Goal: Task Accomplishment & Management: Manage account settings

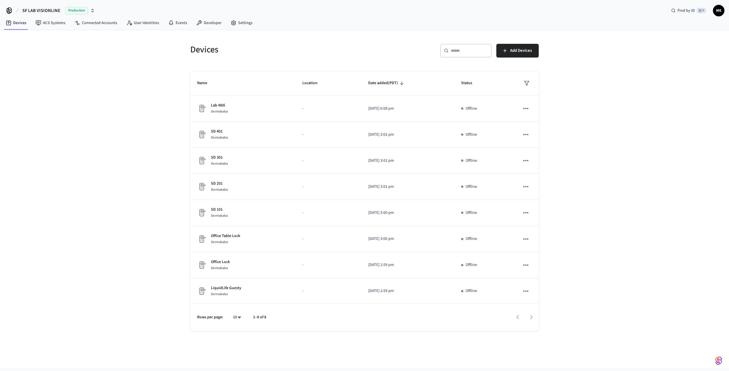
click at [89, 9] on div "Production" at bounding box center [80, 10] width 30 height 7
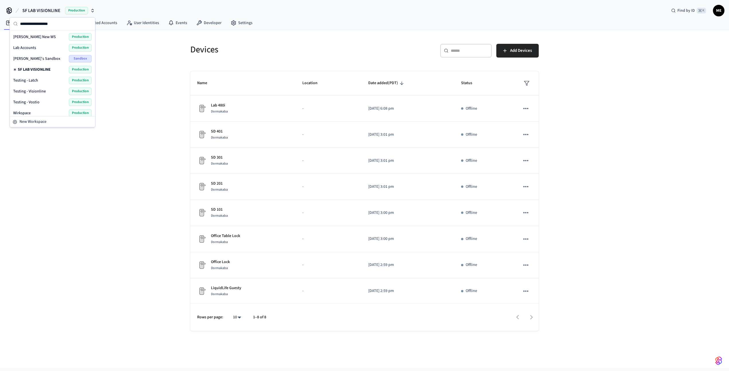
click at [45, 50] on div "Lab Accounts Production" at bounding box center [52, 47] width 78 height 7
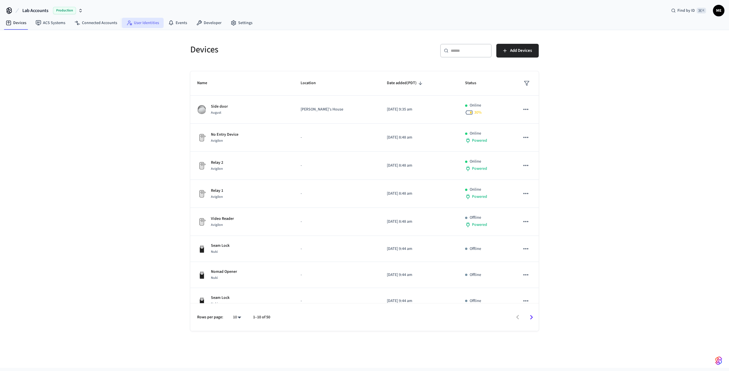
click at [150, 24] on link "User Identities" at bounding box center [143, 23] width 42 height 10
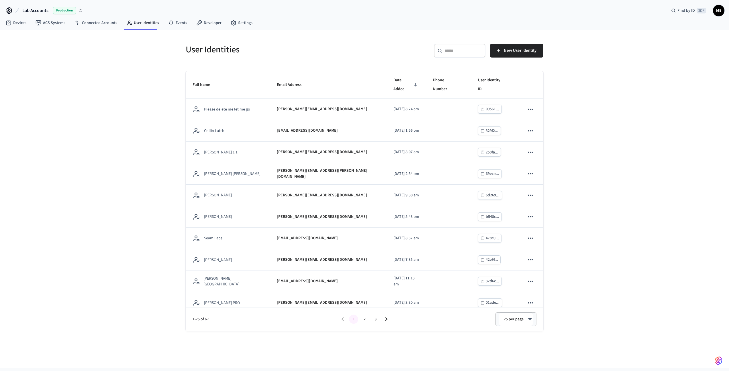
click at [466, 55] on div "​ ​" at bounding box center [460, 51] width 52 height 14
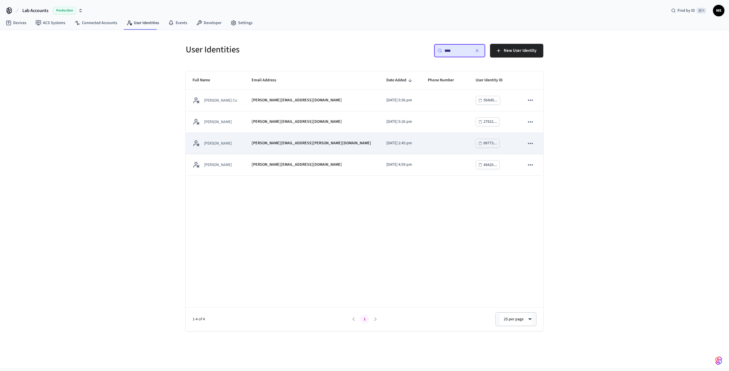
type input "****"
click at [421, 141] on td "sticky table" at bounding box center [445, 143] width 48 height 21
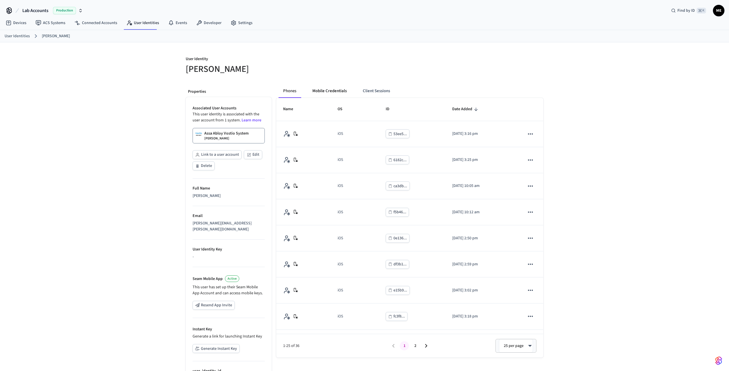
click at [323, 89] on button "Mobile Credentials" at bounding box center [330, 91] width 44 height 14
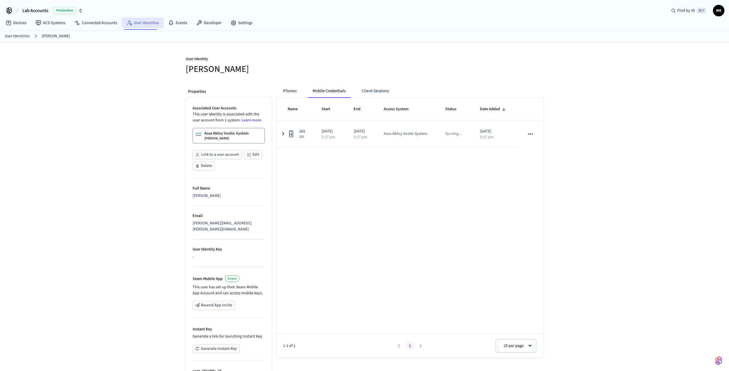
click at [134, 18] on link "User Identities" at bounding box center [143, 23] width 42 height 10
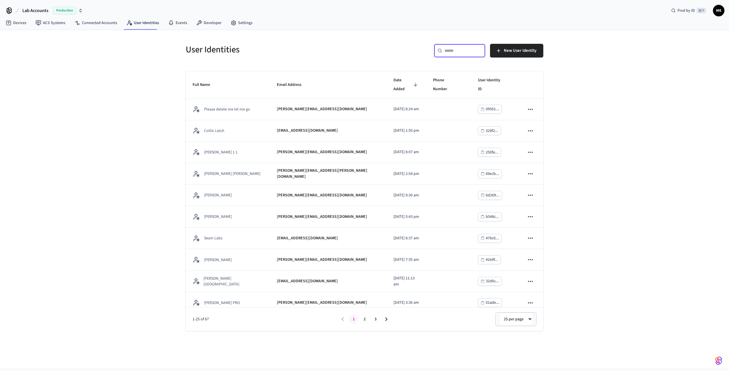
click at [474, 52] on input "text" at bounding box center [462, 51] width 37 height 6
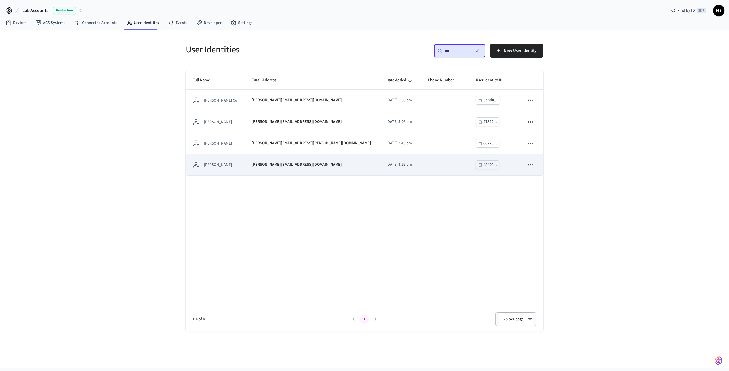
type input "***"
click at [426, 161] on td "sticky table" at bounding box center [445, 164] width 48 height 21
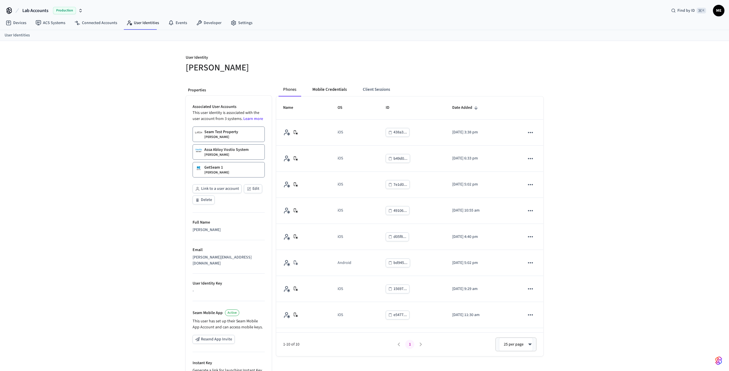
click at [326, 84] on button "Mobile Credentials" at bounding box center [330, 90] width 44 height 14
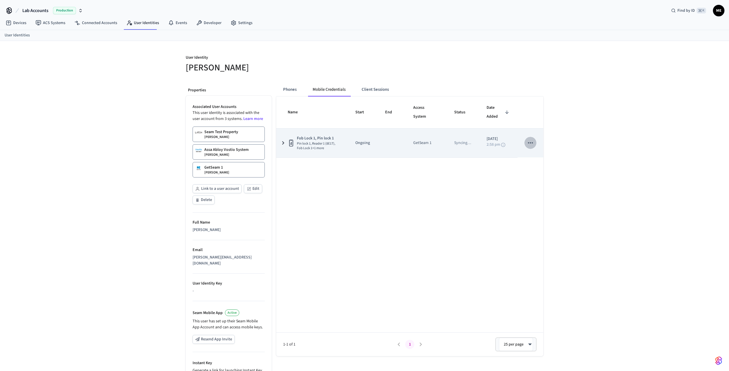
click at [530, 148] on button "sticky table" at bounding box center [530, 143] width 12 height 12
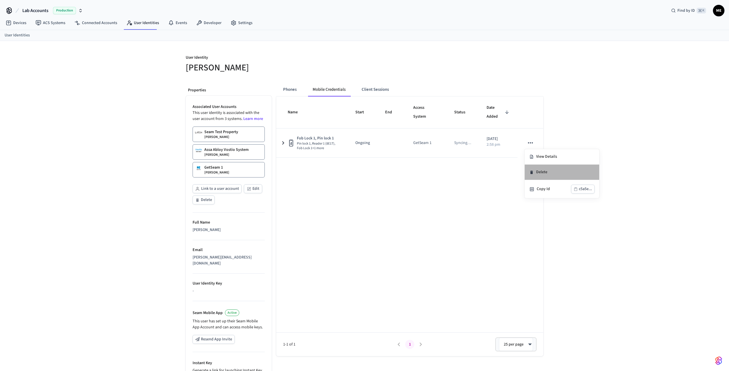
click at [540, 170] on li "Delete" at bounding box center [561, 172] width 74 height 15
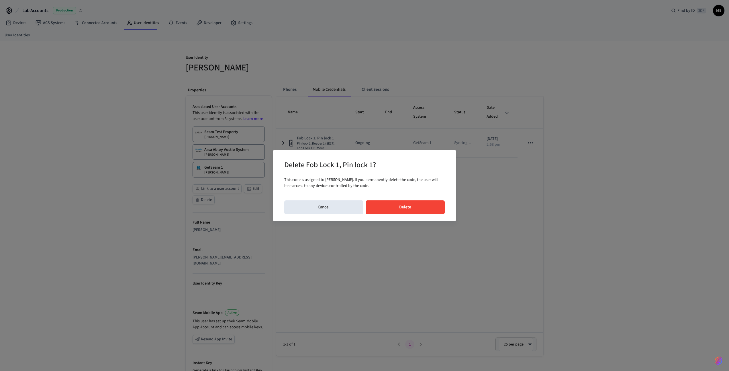
drag, startPoint x: 394, startPoint y: 208, endPoint x: 397, endPoint y: 208, distance: 3.2
click at [394, 208] on button "Delete" at bounding box center [404, 207] width 79 height 14
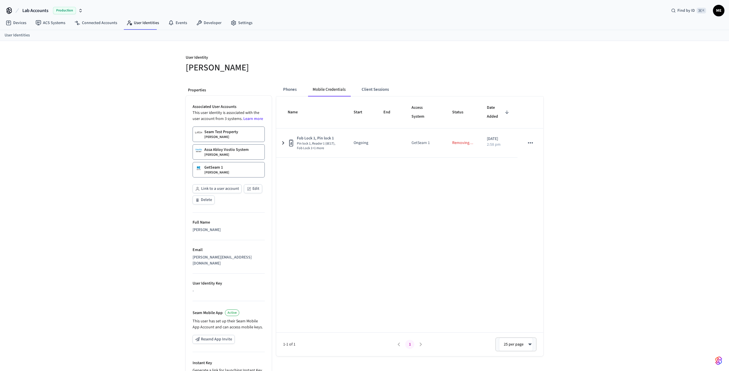
click at [229, 171] on p "Matthew Edmonds" at bounding box center [216, 172] width 25 height 5
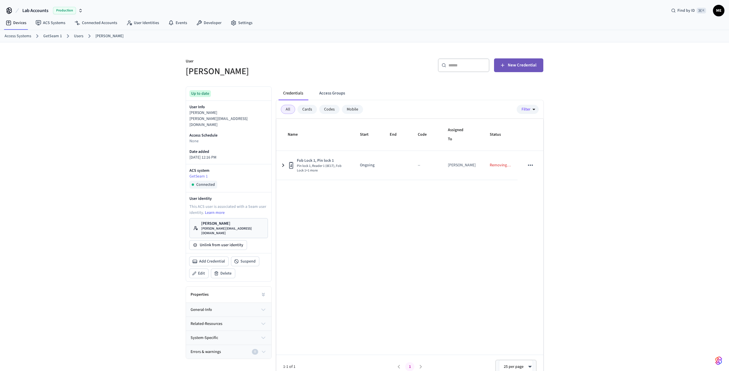
click at [507, 64] on button "New Credential" at bounding box center [518, 65] width 49 height 14
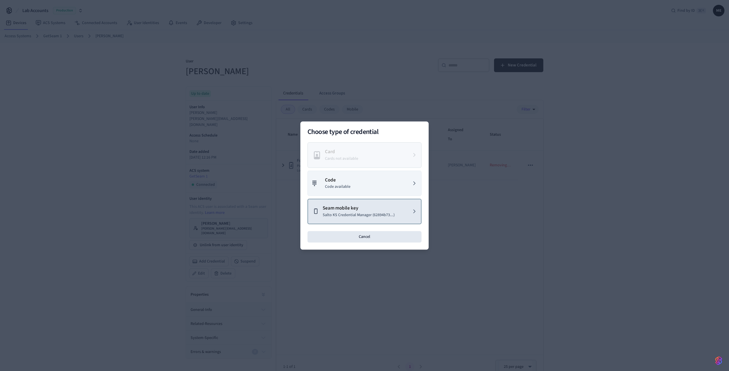
click at [337, 209] on p "Seam mobile key" at bounding box center [358, 208] width 72 height 7
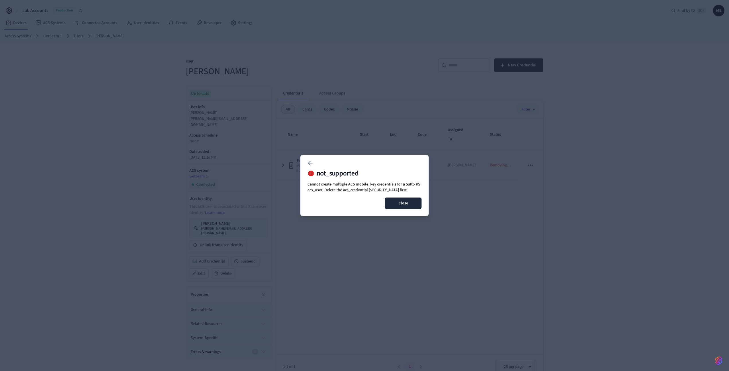
click at [411, 203] on button "Close" at bounding box center [403, 203] width 37 height 11
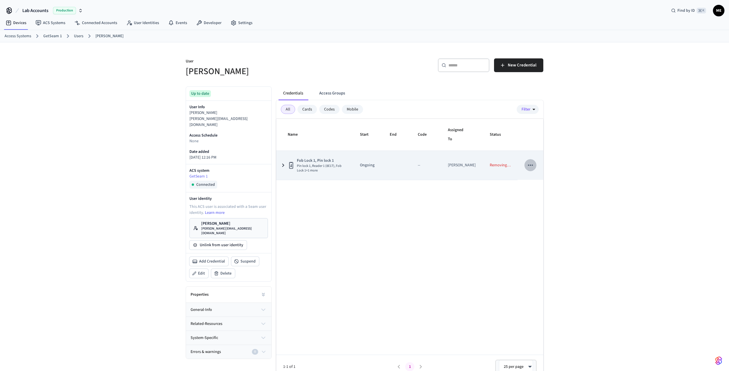
click at [528, 165] on icon "sticky table" at bounding box center [530, 165] width 5 height 1
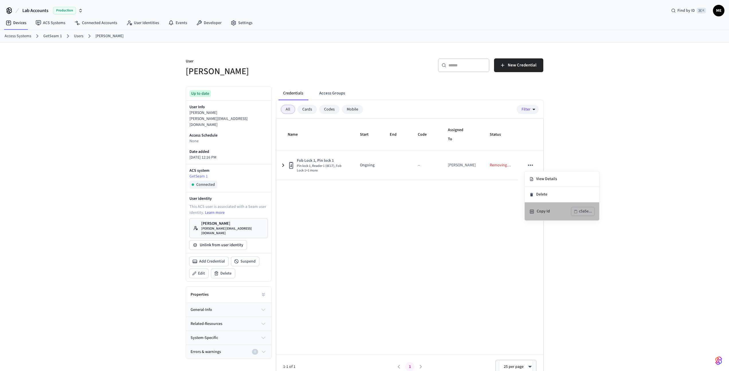
click at [531, 192] on ul "View Details Delete Copy Id c5a5e..." at bounding box center [561, 196] width 74 height 49
click at [531, 192] on icon at bounding box center [531, 194] width 5 height 5
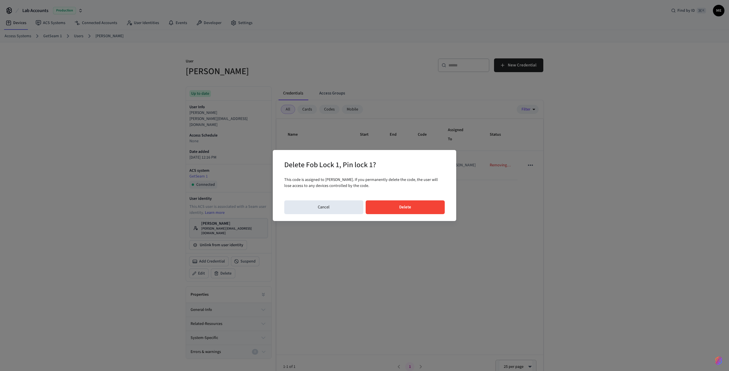
click at [421, 211] on button "Delete" at bounding box center [404, 207] width 79 height 14
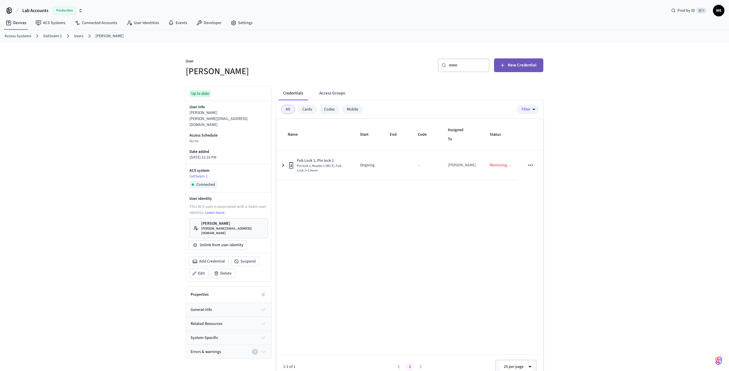
click at [514, 65] on span "New Credential" at bounding box center [521, 65] width 29 height 7
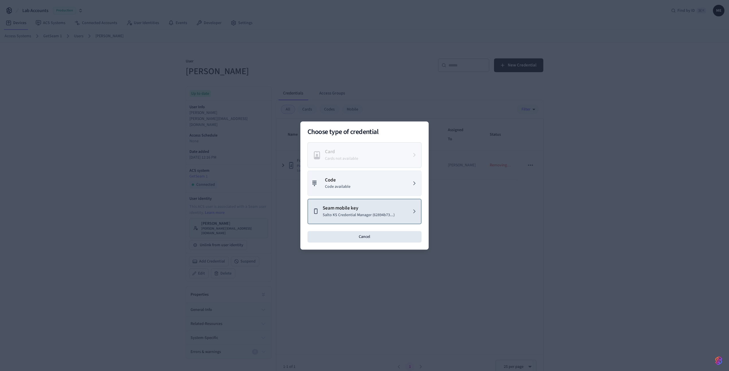
click at [350, 209] on p "Seam mobile key" at bounding box center [358, 208] width 72 height 7
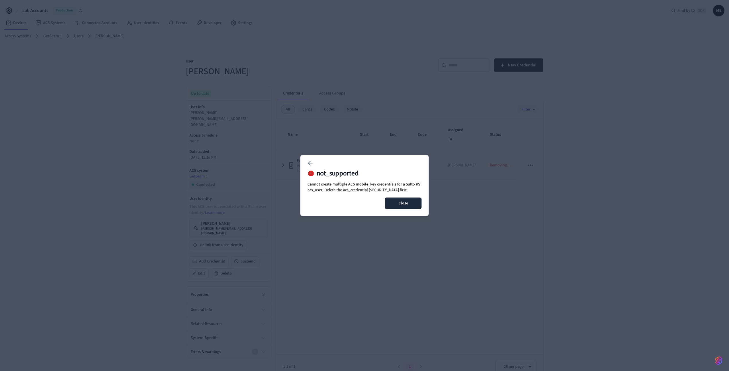
click at [403, 207] on button "Close" at bounding box center [403, 203] width 37 height 11
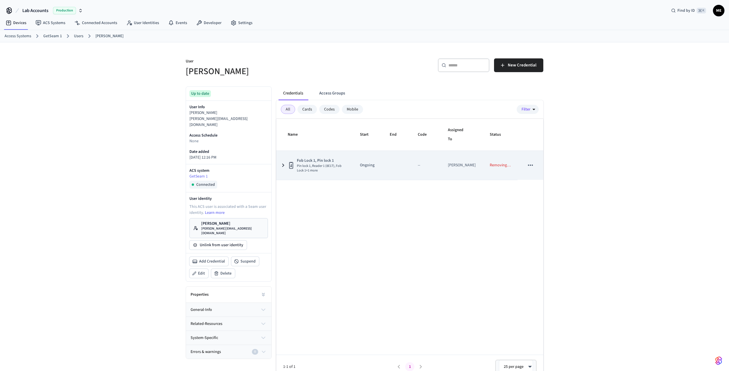
click at [285, 165] on icon "sticky table" at bounding box center [283, 165] width 7 height 7
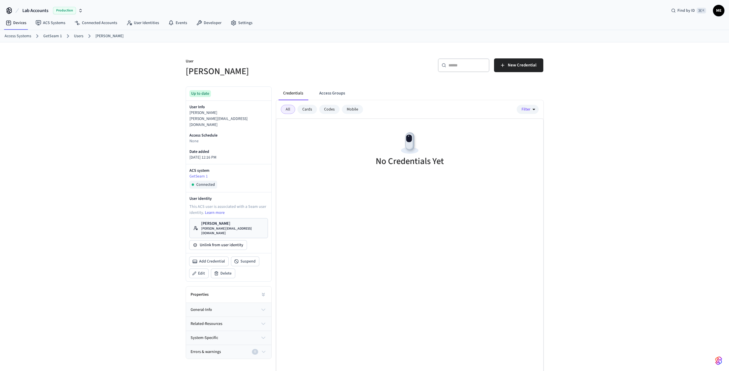
click at [76, 34] on link "Users" at bounding box center [78, 36] width 9 height 6
click at [515, 71] on button "New Credential" at bounding box center [518, 65] width 49 height 14
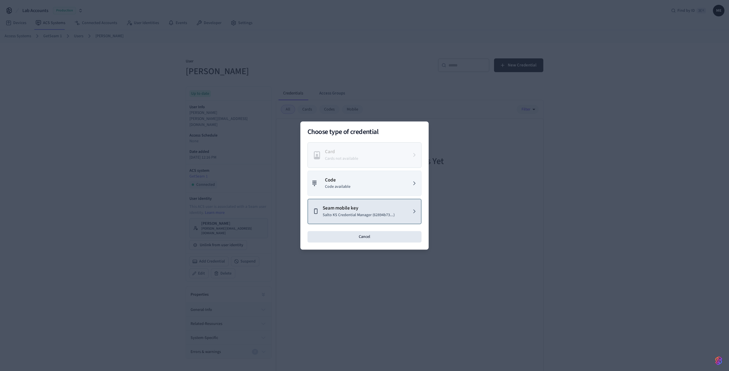
click at [363, 203] on button "Seam mobile key Salto KS Credential Manager (62894b73...)" at bounding box center [364, 211] width 114 height 25
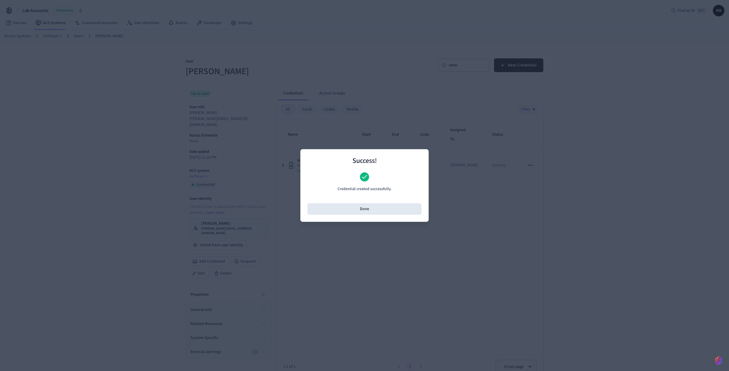
click at [365, 210] on button "Done" at bounding box center [364, 208] width 114 height 11
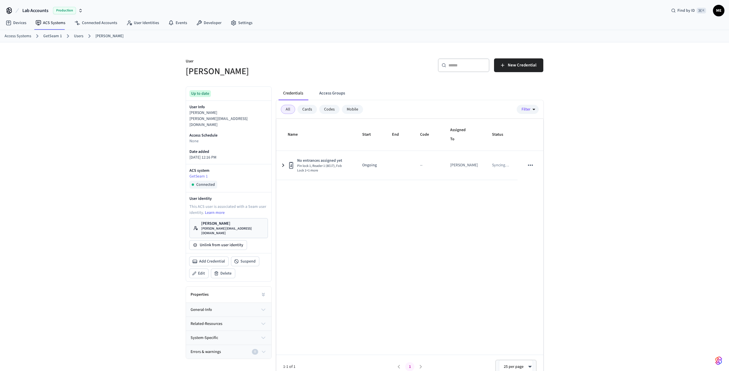
click at [221, 227] on p "matthew@getseam.com" at bounding box center [232, 231] width 63 height 9
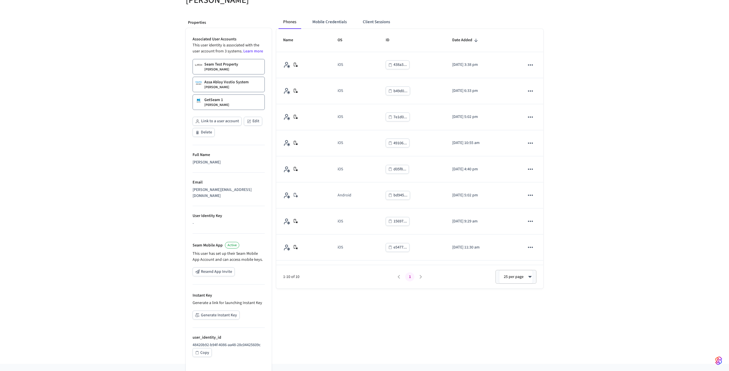
scroll to position [67, 0]
click at [217, 313] on button "Generate Instant Key" at bounding box center [215, 315] width 47 height 9
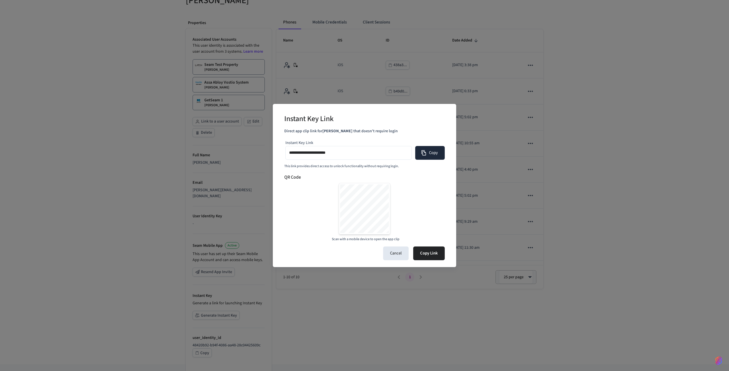
click at [419, 156] on button "Copy" at bounding box center [429, 153] width 29 height 14
click at [393, 255] on button "Cancel" at bounding box center [395, 254] width 25 height 14
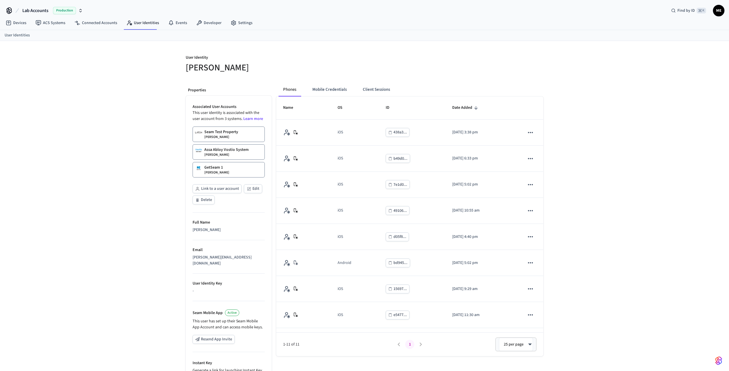
scroll to position [0, 0]
click at [134, 23] on link "User Identities" at bounding box center [143, 23] width 42 height 10
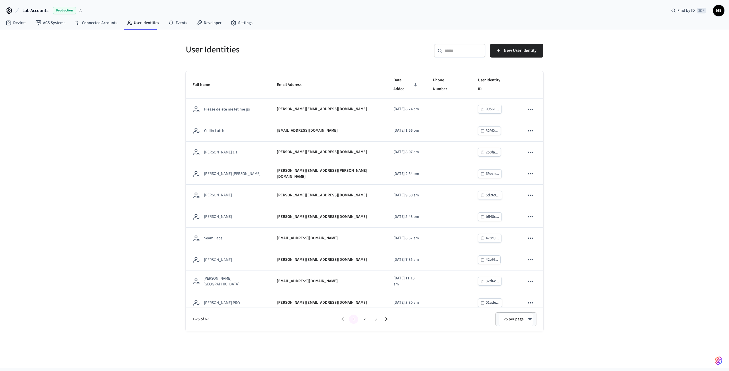
click at [465, 52] on input "text" at bounding box center [462, 51] width 37 height 6
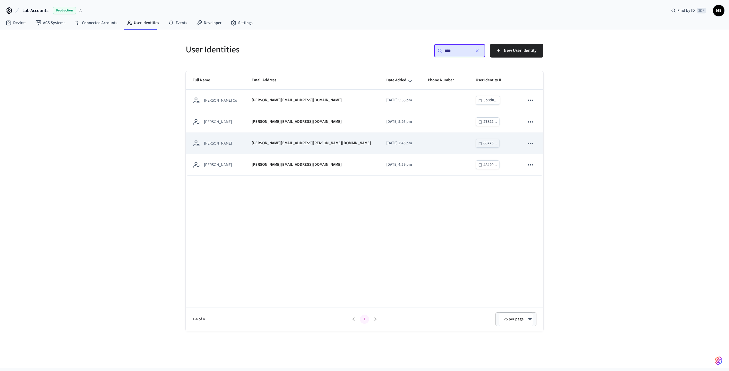
type input "****"
click at [421, 140] on td "sticky table" at bounding box center [445, 143] width 48 height 21
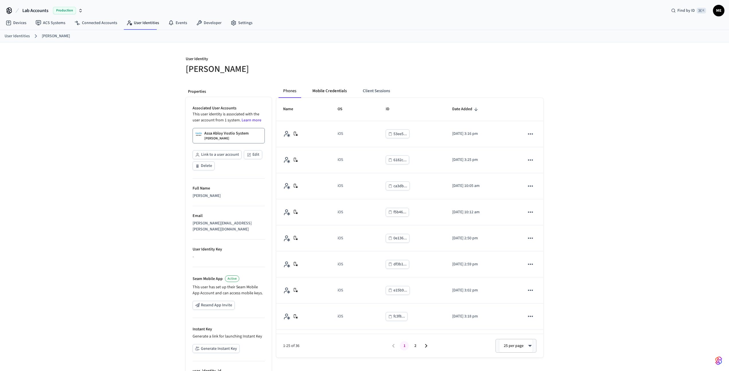
click at [321, 90] on button "Mobile Credentials" at bounding box center [330, 91] width 44 height 14
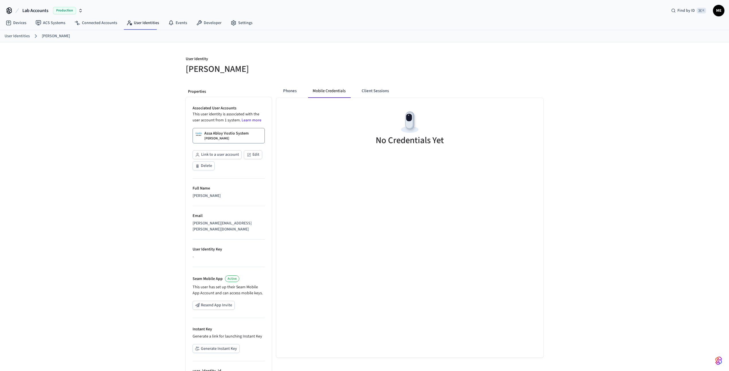
click at [235, 130] on link "Assa Abloy Vostio System Matt Test" at bounding box center [228, 135] width 72 height 15
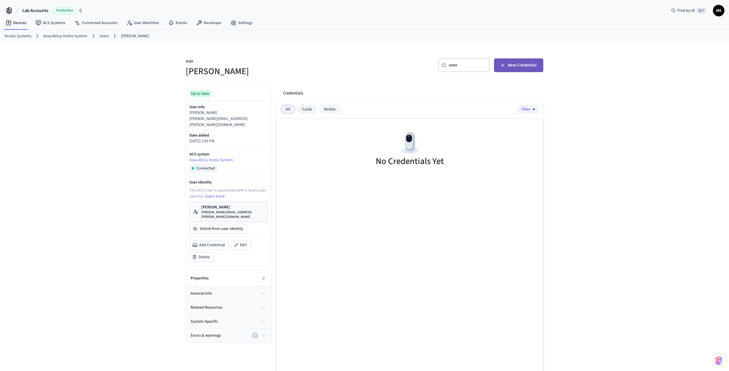
click at [519, 68] on span "New Credential" at bounding box center [521, 65] width 29 height 7
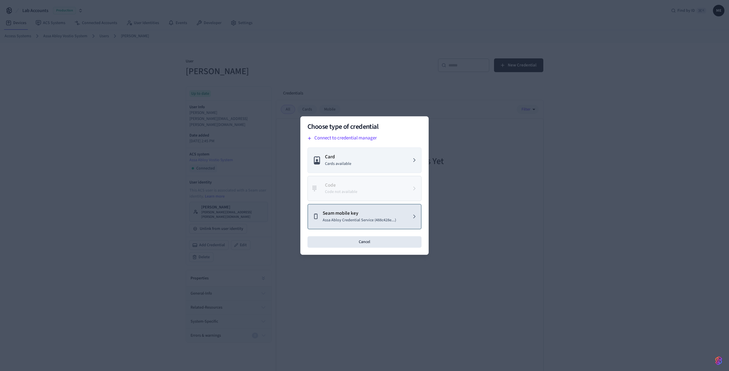
click at [351, 211] on p "Seam mobile key" at bounding box center [358, 213] width 73 height 7
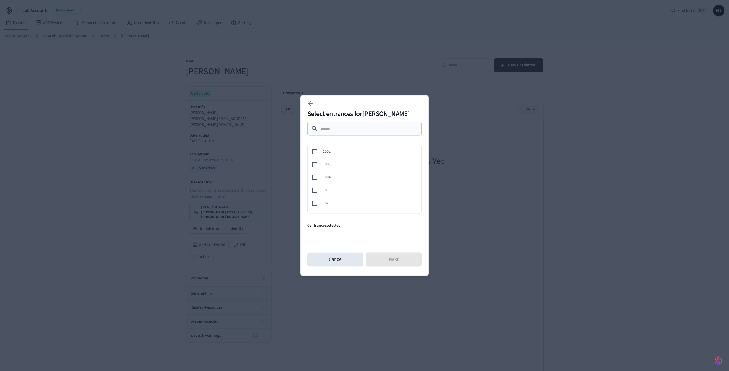
scroll to position [18, 0]
click at [394, 261] on button "Next" at bounding box center [393, 260] width 56 height 14
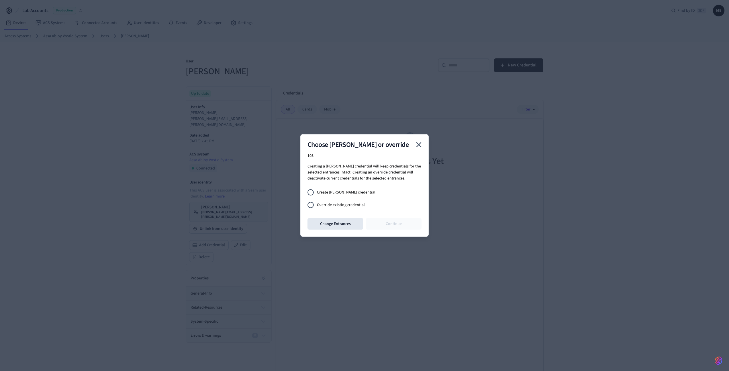
click at [337, 204] on span "Override existing credential" at bounding box center [341, 205] width 48 height 6
click at [381, 220] on button "Continue" at bounding box center [393, 223] width 56 height 11
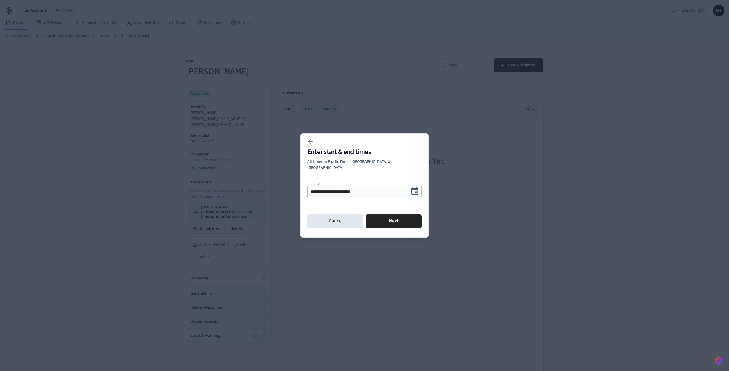
click at [381, 220] on button "Next" at bounding box center [393, 222] width 56 height 14
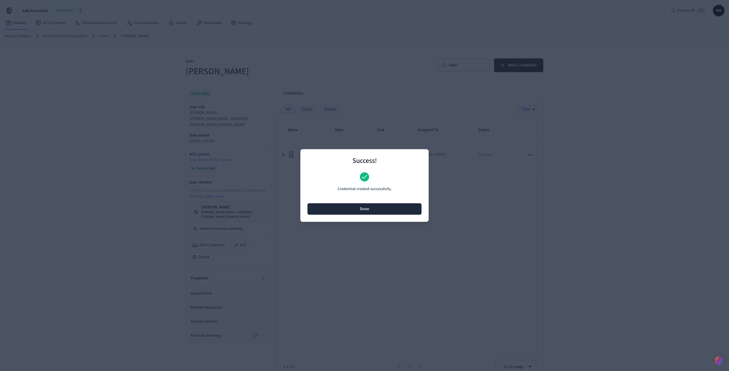
click at [389, 209] on button "Done" at bounding box center [364, 208] width 114 height 11
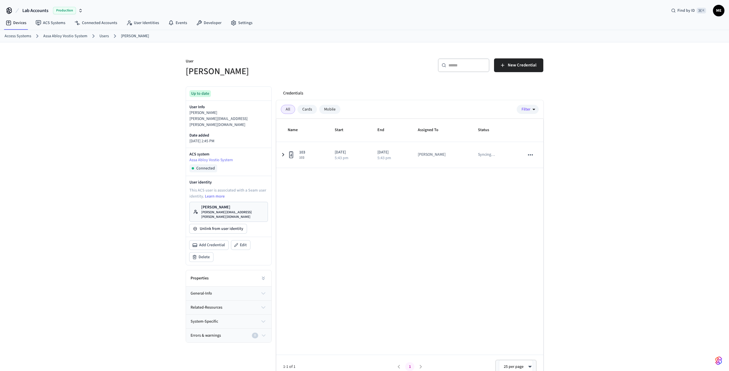
click at [223, 210] on p "[PERSON_NAME][EMAIL_ADDRESS][PERSON_NAME][DOMAIN_NAME]" at bounding box center [232, 214] width 63 height 9
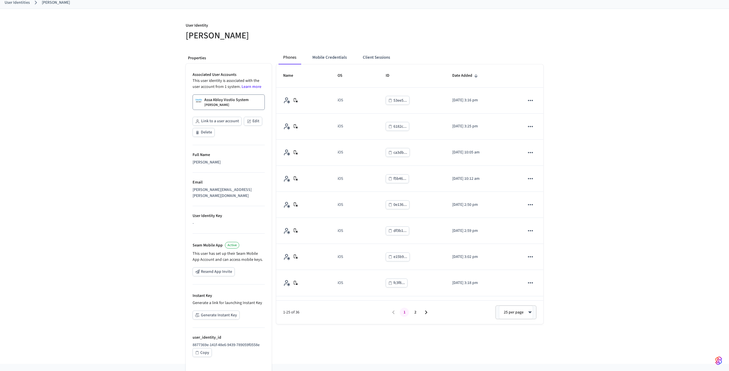
scroll to position [33, 0]
click at [226, 311] on button "Generate Instant Key" at bounding box center [215, 315] width 47 height 9
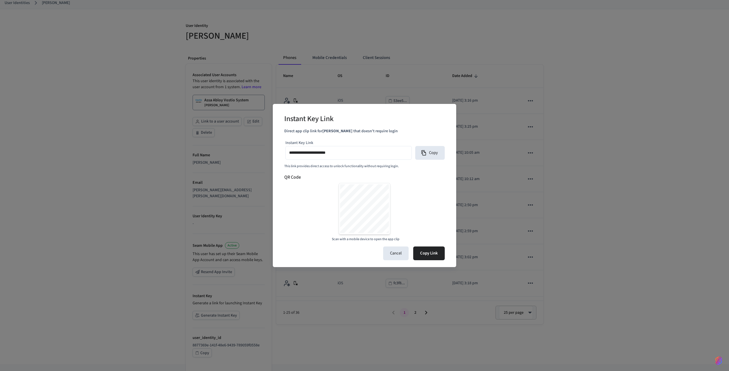
click at [366, 151] on input "**********" at bounding box center [348, 153] width 119 height 8
